Goal: Task Accomplishment & Management: Use online tool/utility

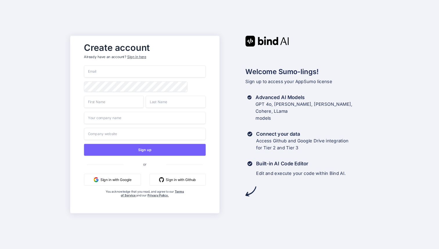
click at [155, 71] on input "email" at bounding box center [145, 71] width 122 height 12
type input "[EMAIL_ADDRESS][DOMAIN_NAME]"
type input "C"
type input "P"
type input "[PERSON_NAME]"
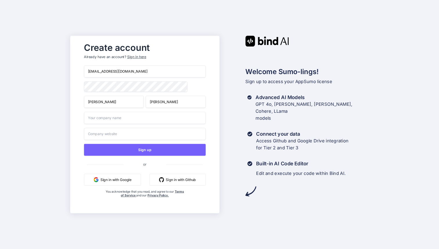
type input "[PERSON_NAME]"
type input "Posición Uno"
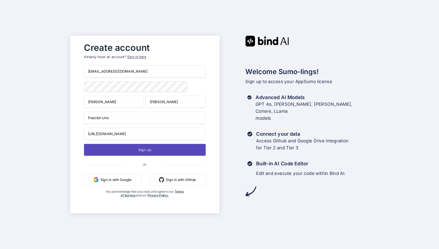
type input "[URL][DOMAIN_NAME]"
click at [143, 151] on button "Sign up" at bounding box center [145, 150] width 122 height 12
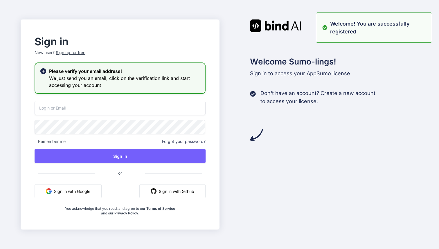
type input "[EMAIL_ADDRESS][DOMAIN_NAME]"
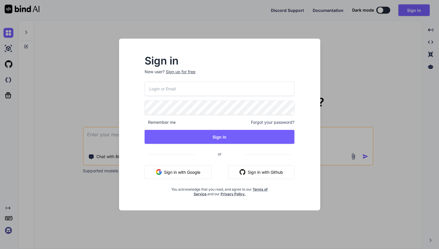
click at [177, 88] on input "email" at bounding box center [220, 89] width 150 height 14
type input "[EMAIL_ADDRESS][DOMAIN_NAME]"
click at [220, 93] on input "[EMAIL_ADDRESS][DOMAIN_NAME]" at bounding box center [220, 89] width 150 height 14
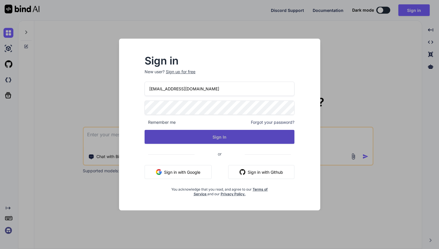
click at [187, 136] on button "Sign In" at bounding box center [220, 137] width 150 height 14
click at [214, 138] on button "Sign In" at bounding box center [220, 137] width 150 height 14
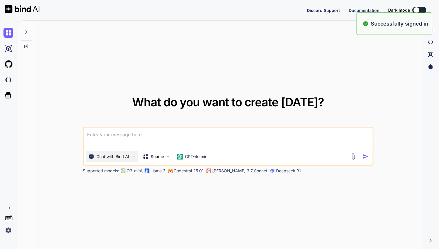
click at [130, 157] on div "Chat with Bind AI" at bounding box center [112, 157] width 52 height 12
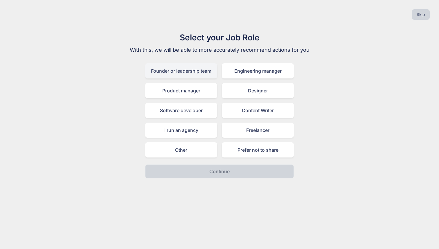
click at [196, 71] on div "Founder or leadership team" at bounding box center [181, 70] width 72 height 15
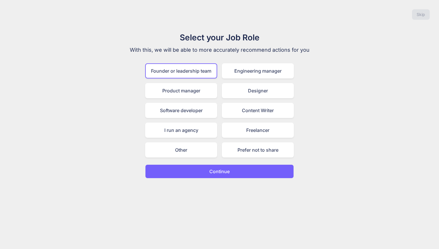
click at [234, 168] on button "Continue" at bounding box center [219, 171] width 149 height 14
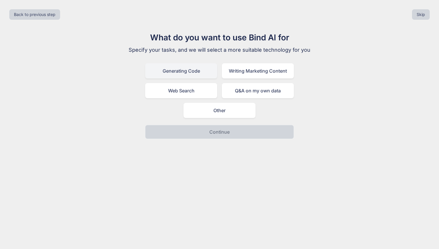
click at [196, 71] on div "Generating Code" at bounding box center [181, 70] width 72 height 15
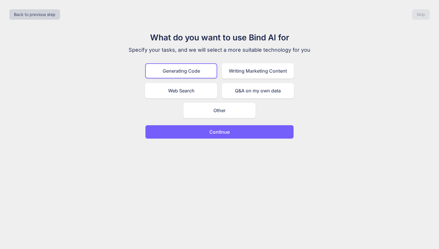
click at [204, 131] on button "Continue" at bounding box center [219, 132] width 149 height 14
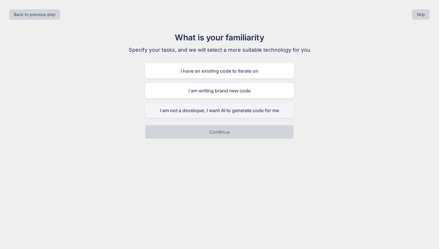
click at [212, 108] on div "I am not a developer, I want AI to generate code for me" at bounding box center [219, 110] width 149 height 15
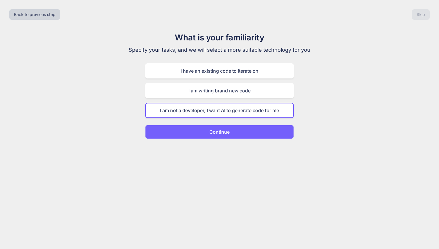
click at [221, 136] on button "Continue" at bounding box center [219, 132] width 149 height 14
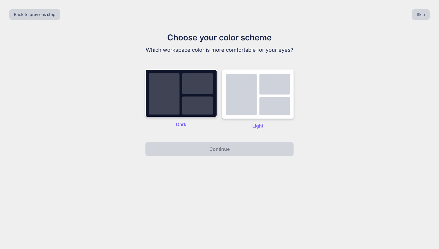
click at [249, 99] on img at bounding box center [258, 94] width 72 height 50
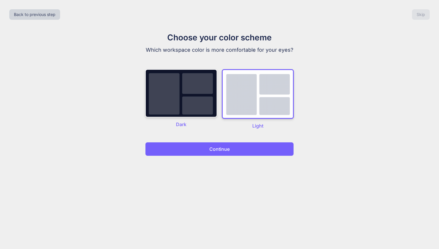
click at [234, 151] on button "Continue" at bounding box center [219, 149] width 149 height 14
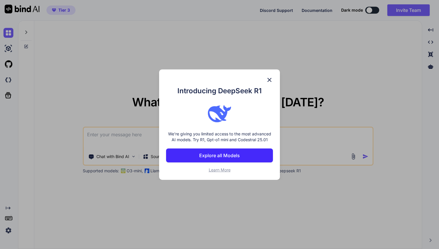
click at [270, 76] on img at bounding box center [269, 79] width 7 height 7
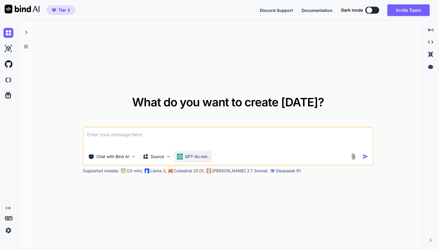
click at [191, 156] on p "GPT-4o min.." at bounding box center [197, 157] width 25 height 6
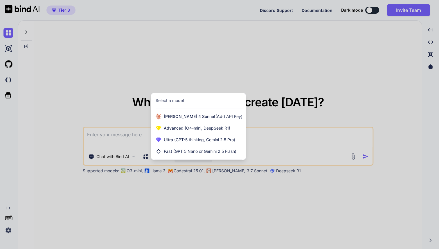
click at [194, 196] on div at bounding box center [219, 124] width 439 height 249
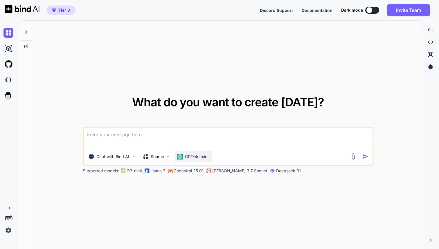
click at [197, 154] on p "GPT-4o min.." at bounding box center [197, 157] width 25 height 6
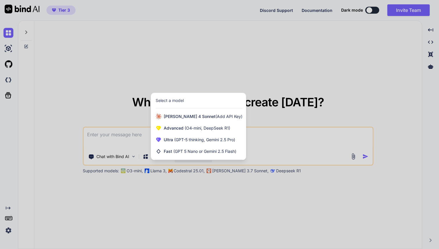
click at [185, 101] on div "Select a model" at bounding box center [199, 101] width 87 height 6
click at [97, 96] on div at bounding box center [219, 124] width 439 height 249
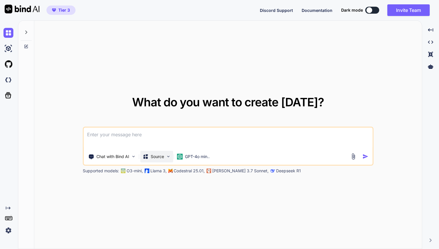
click at [155, 156] on p "Source" at bounding box center [157, 157] width 13 height 6
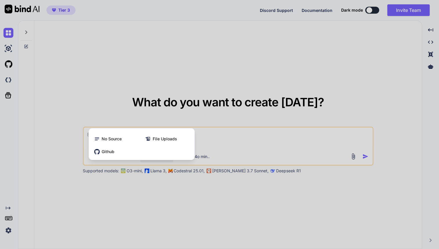
click at [107, 98] on div at bounding box center [219, 124] width 439 height 249
type textarea "x"
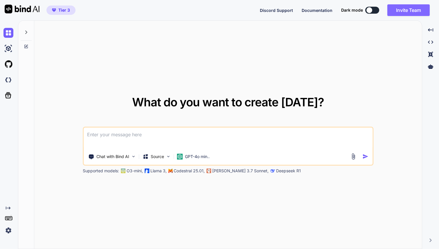
click at [405, 6] on button "Invite Team" at bounding box center [409, 10] width 42 height 12
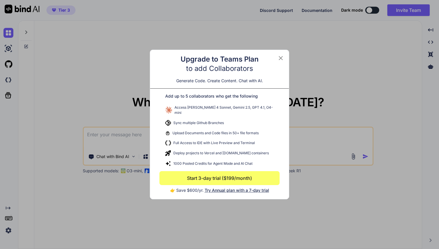
click at [280, 61] on icon at bounding box center [280, 58] width 7 height 7
